Goal: Task Accomplishment & Management: Use online tool/utility

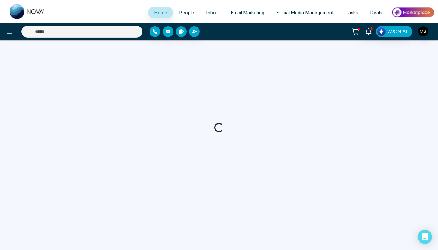
select select "*"
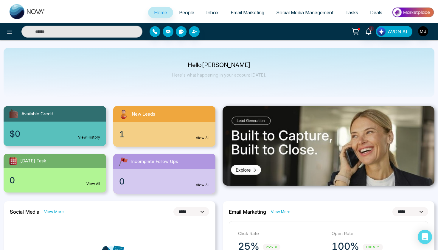
click at [231, 13] on span "Email Marketing" at bounding box center [248, 13] width 34 height 6
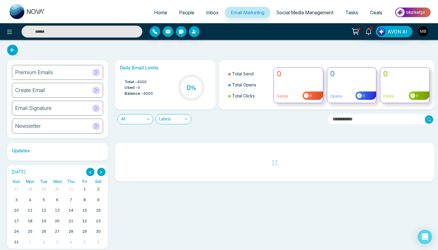
click at [46, 109] on h6 "Email Signature" at bounding box center [33, 108] width 36 height 7
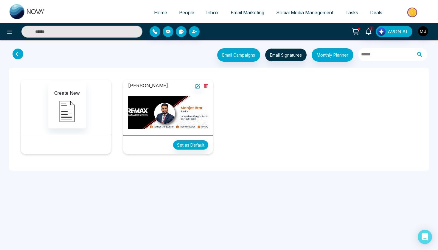
click at [178, 115] on img at bounding box center [168, 113] width 81 height 36
click at [199, 85] on icon at bounding box center [197, 86] width 5 height 5
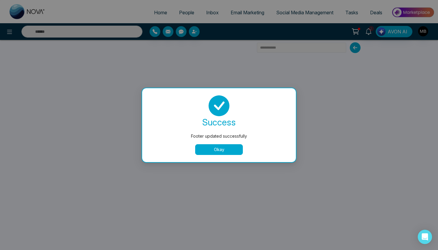
click at [237, 151] on button "Okay" at bounding box center [219, 149] width 48 height 11
